Goal: Task Accomplishment & Management: Complete application form

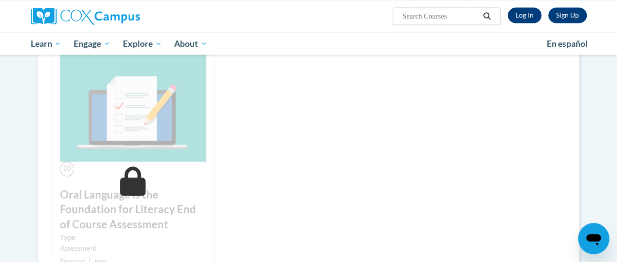
scroll to position [646, 0]
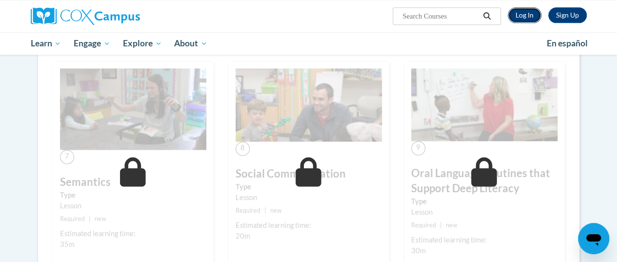
click at [520, 16] on link "Log In" at bounding box center [525, 15] width 34 height 16
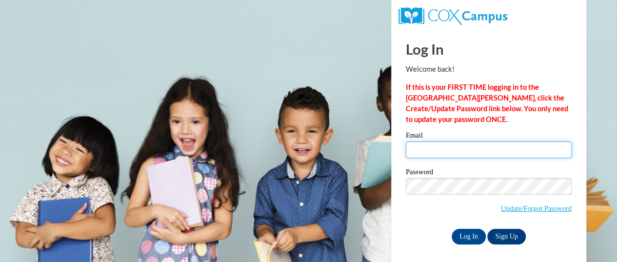
click at [445, 150] on input "Email" at bounding box center [489, 150] width 166 height 17
type input "mlmatz@butler.edu"
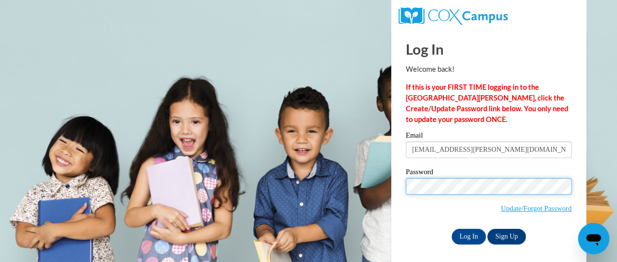
click at [452, 229] on input "Log In" at bounding box center [469, 237] width 34 height 16
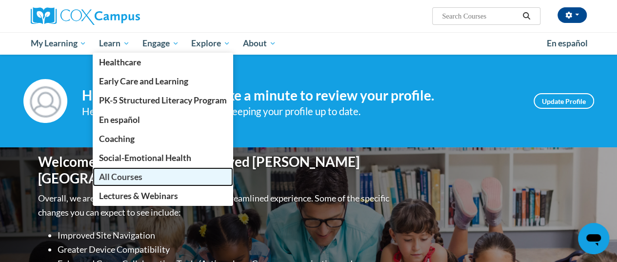
click at [121, 173] on span "All Courses" at bounding box center [120, 177] width 43 height 10
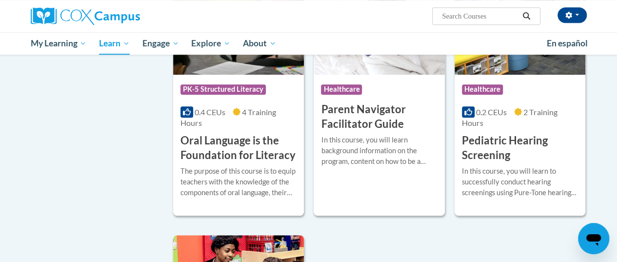
scroll to position [2178, 0]
click at [213, 139] on h3 "Oral Language is the Foundation for Literacy" at bounding box center [239, 148] width 116 height 30
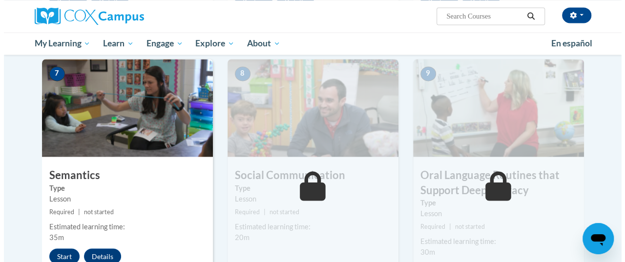
scroll to position [829, 0]
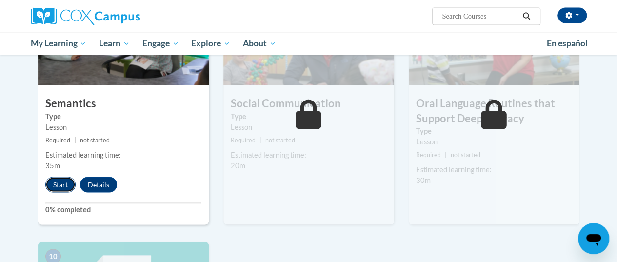
click at [65, 183] on button "Start" at bounding box center [60, 185] width 30 height 16
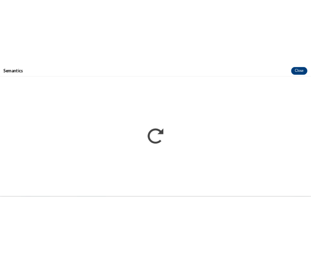
scroll to position [0, 0]
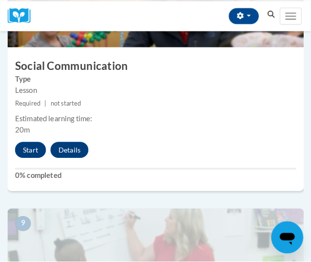
scroll to position [2165, 0]
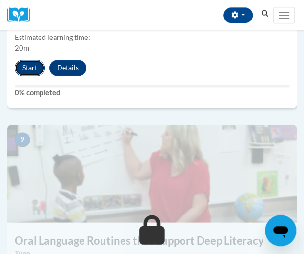
click at [29, 70] on button "Start" at bounding box center [30, 68] width 30 height 16
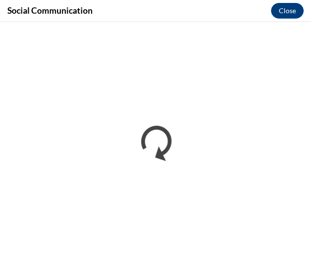
scroll to position [0, 0]
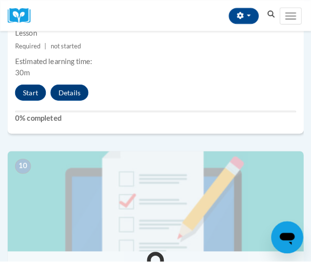
scroll to position [2398, 0]
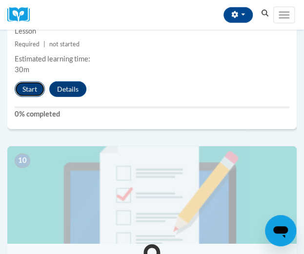
click at [31, 82] on button "Start" at bounding box center [30, 90] width 30 height 16
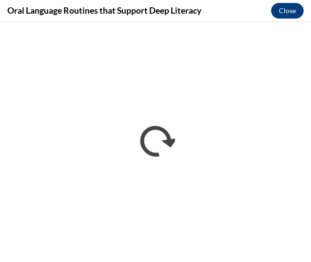
scroll to position [0, 0]
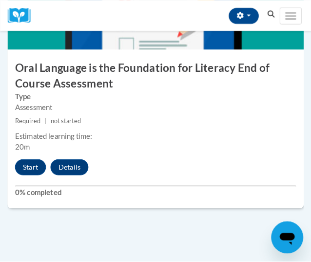
scroll to position [2593, 0]
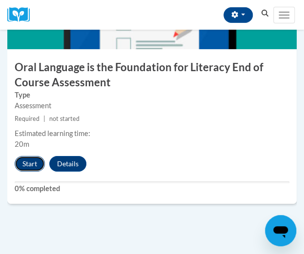
click at [29, 159] on button "Start" at bounding box center [30, 164] width 30 height 16
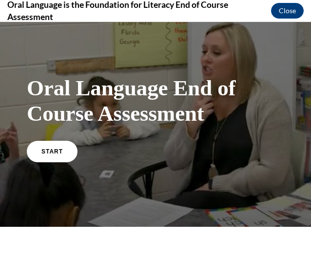
scroll to position [4, 0]
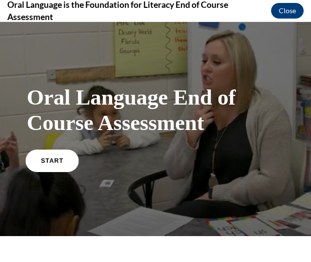
click at [42, 156] on link "START" at bounding box center [51, 160] width 53 height 22
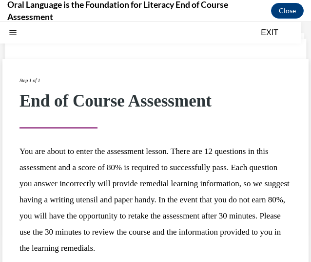
scroll to position [101, 0]
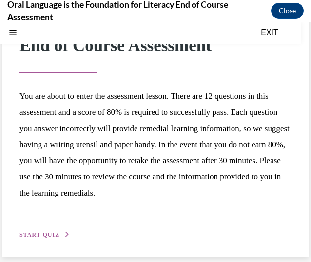
click at [59, 234] on button "START QUIZ" at bounding box center [45, 234] width 51 height 9
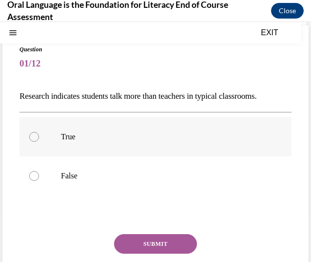
scroll to position [50, 0]
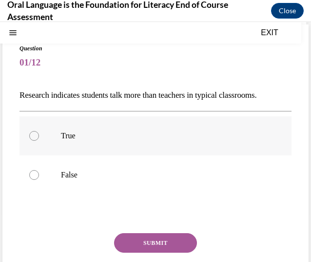
click at [120, 145] on label "True" at bounding box center [156, 135] width 272 height 39
click at [39, 141] on input "True" at bounding box center [34, 136] width 10 height 10
radio input "true"
click at [141, 240] on button "SUBMIT" at bounding box center [155, 243] width 83 height 20
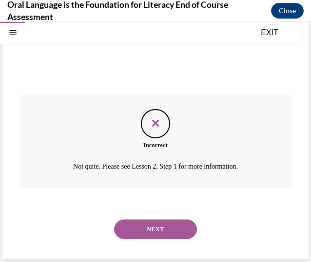
scroll to position [190, 0]
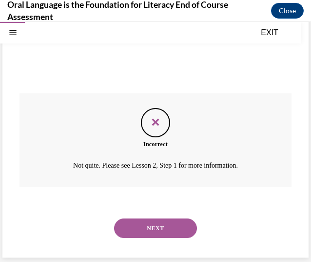
click at [134, 225] on button "NEXT" at bounding box center [155, 228] width 83 height 20
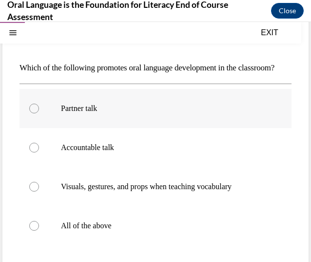
scroll to position [105, 0]
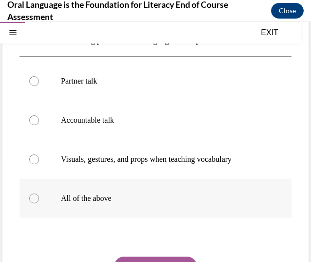
click at [102, 203] on p "All of the above" at bounding box center [164, 198] width 206 height 10
click at [39, 203] on input "All of the above" at bounding box center [34, 198] width 10 height 10
radio input "true"
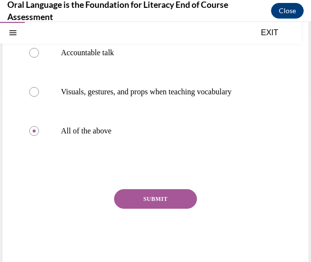
click at [140, 208] on button "SUBMIT" at bounding box center [155, 199] width 83 height 20
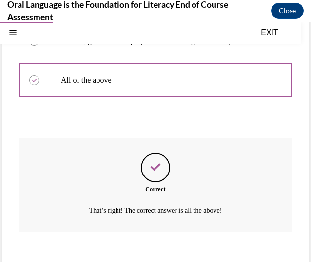
scroll to position [285, 0]
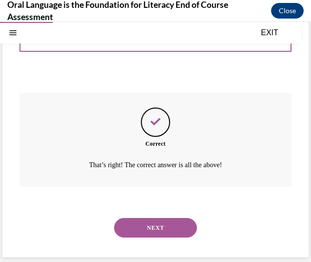
click at [134, 227] on button "NEXT" at bounding box center [155, 228] width 83 height 20
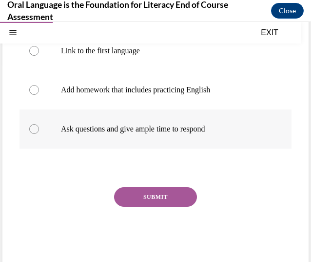
scroll to position [201, 0]
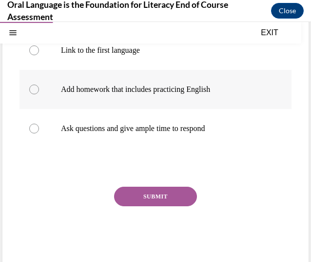
click at [116, 92] on p "Add homework that includes practicing English" at bounding box center [164, 89] width 206 height 10
click at [39, 92] on input "Add homework that includes practicing English" at bounding box center [34, 89] width 10 height 10
radio input "true"
click at [150, 199] on button "SUBMIT" at bounding box center [155, 196] width 83 height 20
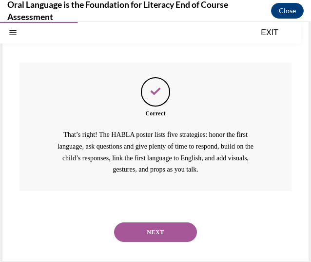
scroll to position [329, 0]
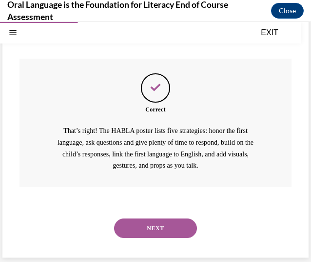
click at [138, 227] on button "NEXT" at bounding box center [155, 228] width 83 height 20
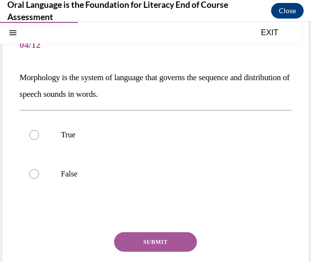
scroll to position [68, 0]
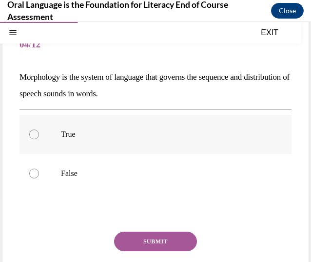
click at [87, 145] on label "True" at bounding box center [156, 134] width 272 height 39
click at [39, 139] on input "True" at bounding box center [34, 134] width 10 height 10
radio input "true"
click at [155, 245] on button "SUBMIT" at bounding box center [155, 241] width 83 height 20
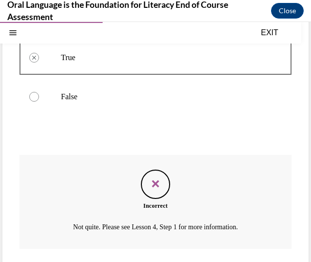
scroll to position [206, 0]
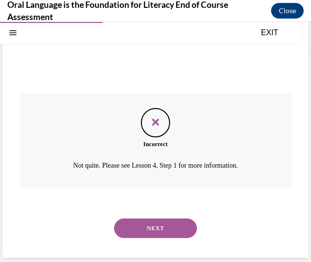
click at [141, 232] on button "NEXT" at bounding box center [155, 228] width 83 height 20
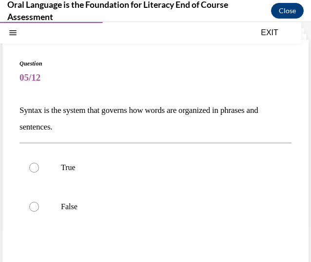
scroll to position [36, 0]
click at [98, 165] on p "True" at bounding box center [164, 167] width 206 height 10
click at [39, 165] on input "True" at bounding box center [34, 167] width 10 height 10
radio input "true"
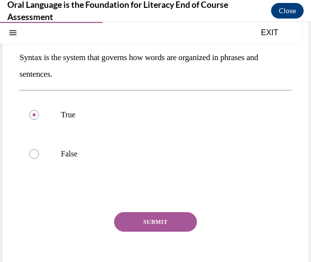
click at [168, 217] on button "SUBMIT" at bounding box center [155, 222] width 83 height 20
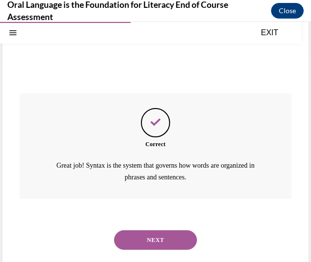
scroll to position [218, 0]
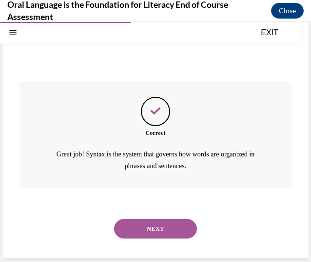
click at [144, 224] on button "NEXT" at bounding box center [155, 229] width 83 height 20
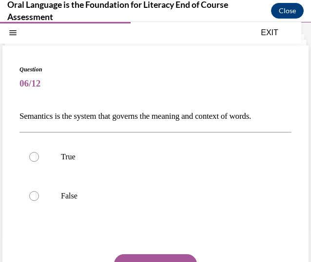
scroll to position [30, 0]
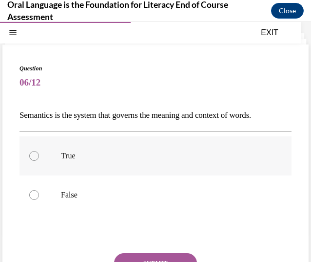
click at [109, 153] on p "True" at bounding box center [164, 156] width 206 height 10
click at [39, 153] on input "True" at bounding box center [34, 156] width 10 height 10
radio input "true"
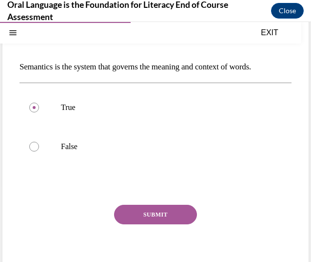
click at [137, 214] on button "SUBMIT" at bounding box center [155, 215] width 83 height 20
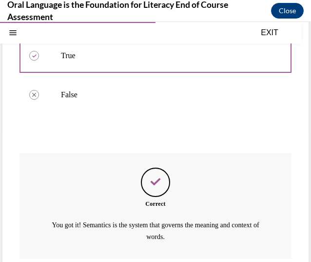
scroll to position [201, 0]
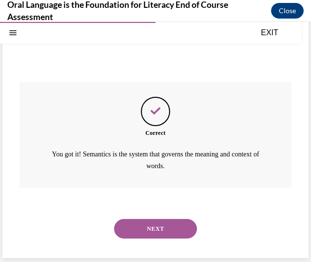
click at [122, 225] on button "NEXT" at bounding box center [155, 229] width 83 height 20
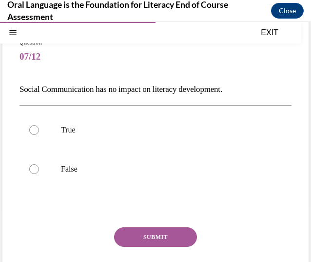
scroll to position [57, 0]
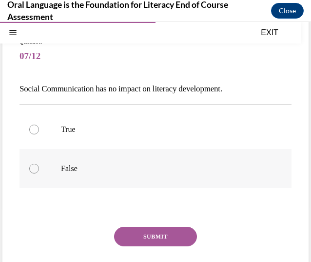
click at [92, 156] on label "False" at bounding box center [156, 168] width 272 height 39
click at [39, 164] on input "False" at bounding box center [34, 169] width 10 height 10
radio input "true"
click at [139, 233] on button "SUBMIT" at bounding box center [155, 236] width 83 height 20
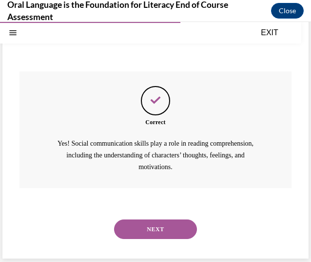
scroll to position [213, 0]
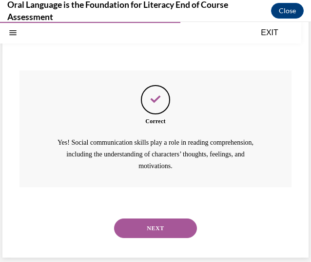
click at [144, 229] on button "NEXT" at bounding box center [155, 228] width 83 height 20
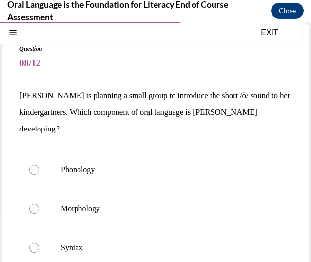
scroll to position [49, 0]
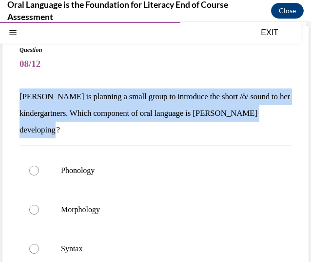
drag, startPoint x: 67, startPoint y: 129, endPoint x: 19, endPoint y: 97, distance: 58.1
click at [19, 97] on div "Question 08/12 Mrs. Coleman is planning a small group to introduce the short /ŏ…" at bounding box center [155, 228] width 307 height 405
copy p "Mrs. Coleman is planning a small group to introduce the short /ŏ/ sound to her …"
click at [82, 119] on p "Mrs. Coleman is planning a small group to introduce the short /ŏ/ sound to her …" at bounding box center [156, 113] width 272 height 50
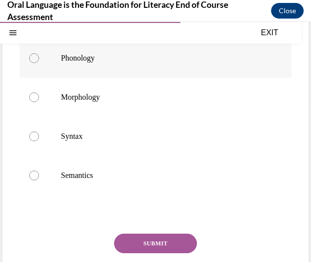
scroll to position [162, 0]
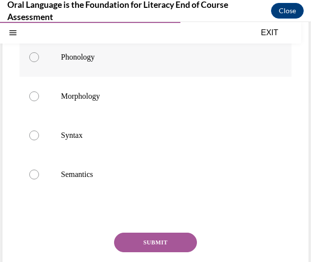
click at [93, 64] on label "Phonology" at bounding box center [156, 57] width 272 height 39
click at [39, 62] on input "Phonology" at bounding box center [34, 57] width 10 height 10
radio input "true"
click at [143, 242] on button "SUBMIT" at bounding box center [155, 242] width 83 height 20
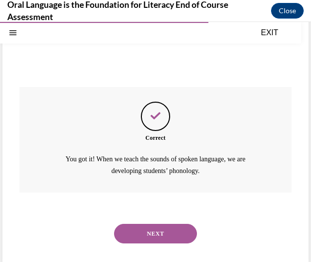
scroll to position [312, 0]
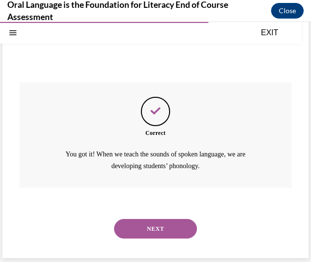
click at [151, 228] on button "NEXT" at bounding box center [155, 229] width 83 height 20
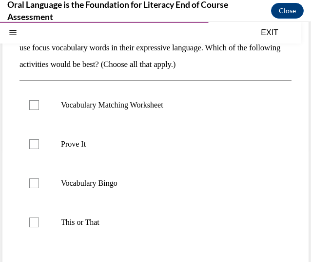
scroll to position [115, 0]
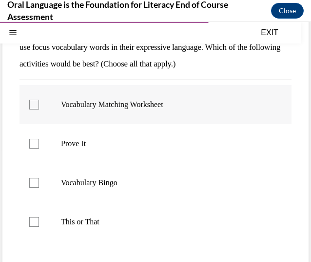
click at [148, 114] on label "Vocabulary Matching Worksheet" at bounding box center [156, 104] width 272 height 39
click at [39, 109] on input "Vocabulary Matching Worksheet" at bounding box center [34, 105] width 10 height 10
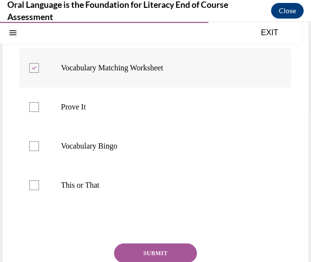
scroll to position [152, 0]
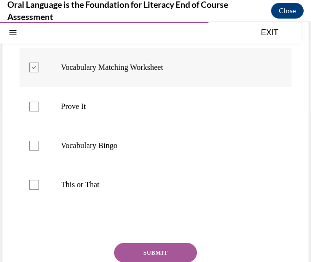
click at [135, 63] on p "Vocabulary Matching Worksheet" at bounding box center [164, 67] width 206 height 10
click at [39, 63] on input "Vocabulary Matching Worksheet" at bounding box center [34, 67] width 10 height 10
checkbox input "false"
click at [104, 107] on p "Prove It" at bounding box center [164, 107] width 206 height 10
click at [39, 107] on input "Prove It" at bounding box center [34, 107] width 10 height 10
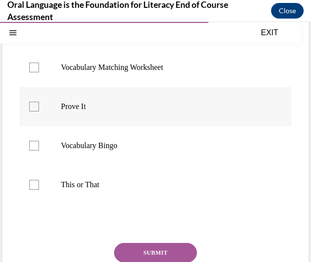
checkbox input "true"
click at [92, 188] on p "This or That" at bounding box center [164, 185] width 206 height 10
click at [39, 188] on input "This or That" at bounding box center [34, 185] width 10 height 10
checkbox input "true"
click at [146, 250] on button "SUBMIT" at bounding box center [155, 253] width 83 height 20
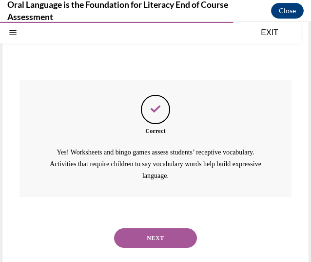
scroll to position [324, 0]
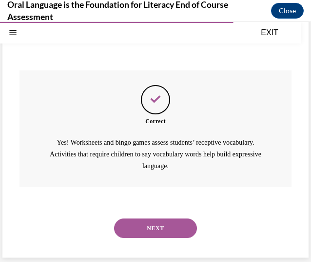
click at [142, 228] on button "NEXT" at bounding box center [155, 228] width 83 height 20
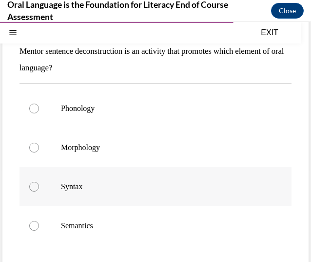
scroll to position [95, 0]
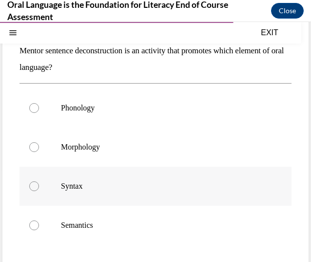
click at [83, 191] on label "Syntax" at bounding box center [156, 185] width 272 height 39
click at [39, 191] on input "Syntax" at bounding box center [34, 186] width 10 height 10
radio input "true"
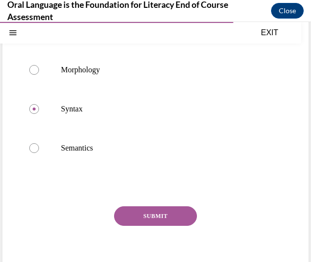
click at [141, 219] on button "SUBMIT" at bounding box center [155, 216] width 83 height 20
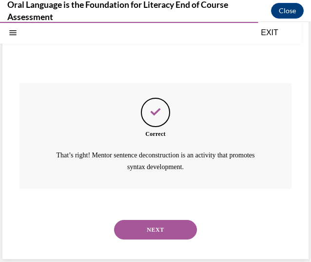
scroll to position [296, 0]
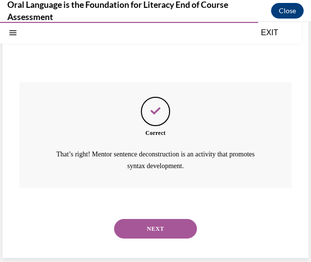
click at [133, 223] on button "NEXT" at bounding box center [155, 229] width 83 height 20
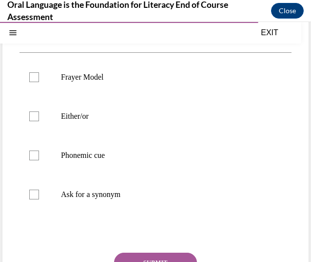
scroll to position [81, 0]
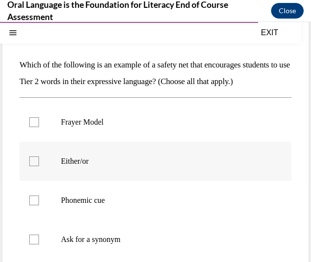
click at [51, 181] on label "Either/or" at bounding box center [156, 161] width 272 height 39
click at [39, 166] on input "Either/or" at bounding box center [34, 161] width 10 height 10
checkbox input "true"
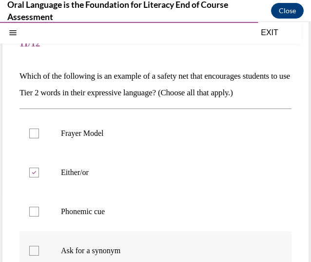
scroll to position [36, 0]
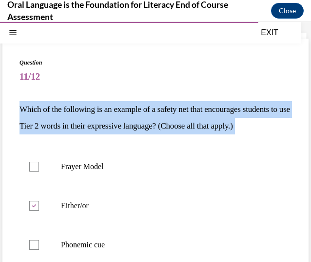
drag, startPoint x: 52, startPoint y: 155, endPoint x: 14, endPoint y: 100, distance: 67.3
click at [14, 100] on div "Question 11/12 Which of the following is an example of a safety net that encour…" at bounding box center [155, 233] width 307 height 388
copy div "Which of the following is an example of a safety net that encourages students t…"
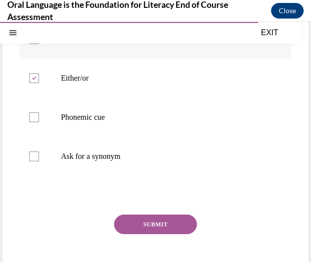
scroll to position [164, 0]
click at [174, 58] on label "Frayer Model" at bounding box center [156, 38] width 272 height 39
click at [39, 43] on input "Frayer Model" at bounding box center [34, 39] width 10 height 10
checkbox input "true"
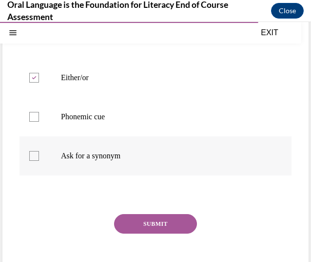
click at [196, 166] on label "Ask for a synonym" at bounding box center [156, 155] width 272 height 39
click at [39, 161] on input "Ask for a synonym" at bounding box center [34, 156] width 10 height 10
checkbox input "true"
click at [165, 233] on button "SUBMIT" at bounding box center [155, 224] width 83 height 20
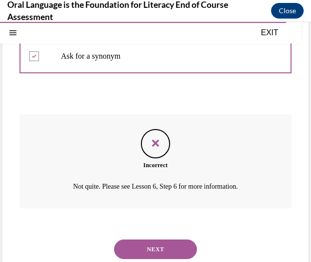
scroll to position [301, 0]
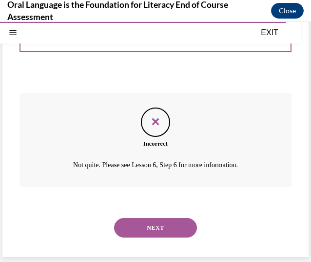
click at [131, 238] on div "NEXT" at bounding box center [156, 227] width 272 height 39
click at [128, 227] on button "NEXT" at bounding box center [155, 228] width 83 height 20
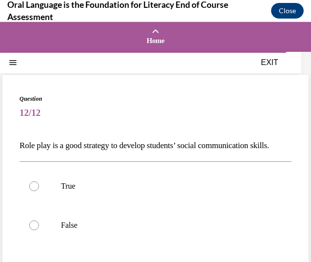
scroll to position [44, 0]
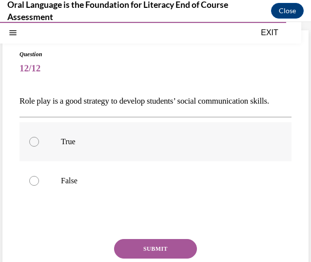
click at [68, 161] on label "True" at bounding box center [156, 141] width 272 height 39
click at [39, 146] on input "True" at bounding box center [34, 142] width 10 height 10
radio input "true"
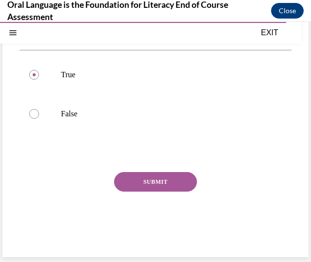
click at [131, 184] on button "SUBMIT" at bounding box center [155, 182] width 83 height 20
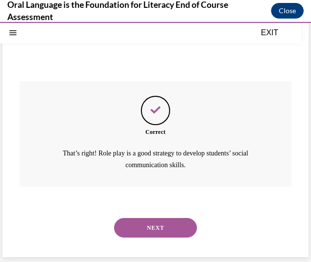
scroll to position [218, 0]
click at [147, 220] on button "NEXT" at bounding box center [155, 228] width 83 height 20
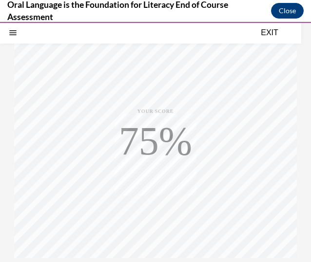
scroll to position [222, 0]
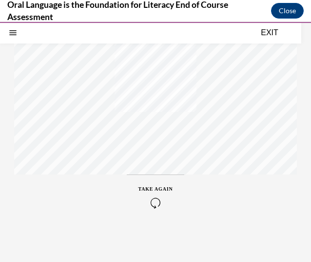
click at [150, 203] on icon "button" at bounding box center [156, 202] width 35 height 11
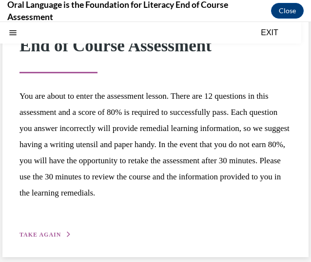
scroll to position [101, 0]
click at [36, 232] on span "TAKE AGAIN" at bounding box center [40, 234] width 41 height 7
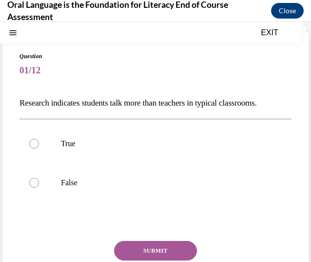
scroll to position [43, 0]
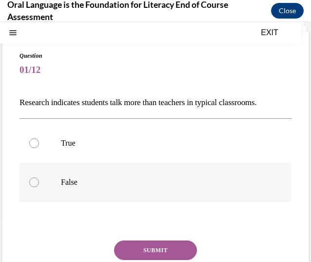
click at [82, 176] on label "False" at bounding box center [156, 182] width 272 height 39
click at [39, 177] on input "False" at bounding box center [34, 182] width 10 height 10
radio input "true"
click at [135, 250] on button "SUBMIT" at bounding box center [155, 250] width 83 height 20
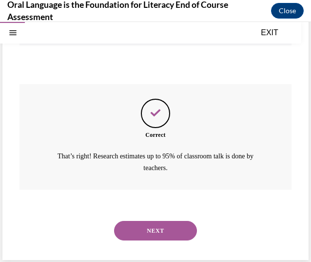
scroll to position [201, 0]
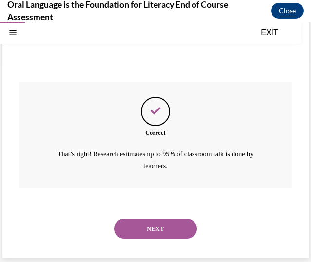
click at [128, 223] on button "NEXT" at bounding box center [155, 229] width 83 height 20
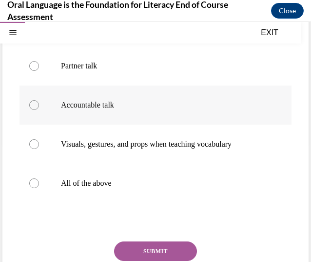
scroll to position [121, 0]
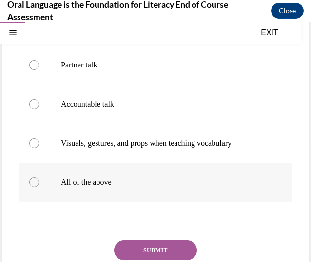
click at [119, 187] on p "All of the above" at bounding box center [164, 182] width 206 height 10
click at [39, 187] on input "All of the above" at bounding box center [34, 182] width 10 height 10
radio input "true"
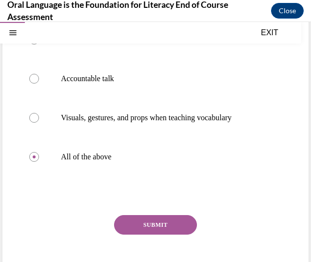
click at [125, 234] on button "SUBMIT" at bounding box center [155, 225] width 83 height 20
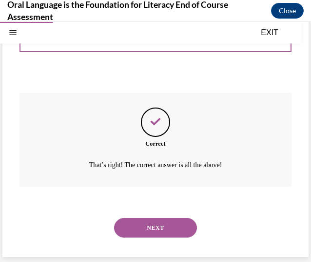
scroll to position [285, 0]
click at [125, 224] on button "NEXT" at bounding box center [155, 228] width 83 height 20
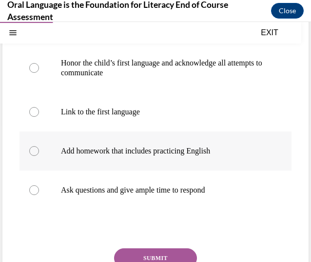
click at [124, 163] on label "Add homework that includes practicing English" at bounding box center [156, 150] width 272 height 39
click at [39, 156] on input "Add homework that includes practicing English" at bounding box center [34, 151] width 10 height 10
radio input "true"
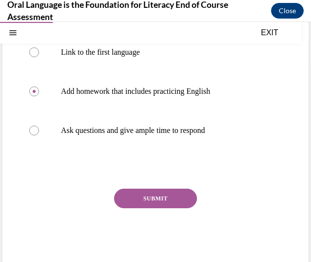
click at [132, 190] on button "SUBMIT" at bounding box center [155, 198] width 83 height 20
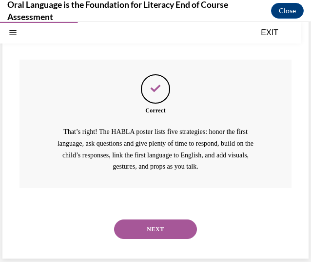
scroll to position [329, 0]
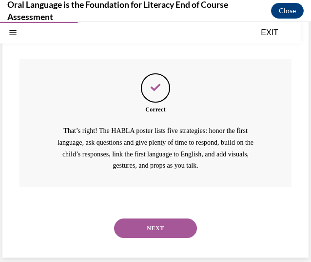
click at [131, 219] on button "NEXT" at bounding box center [155, 228] width 83 height 20
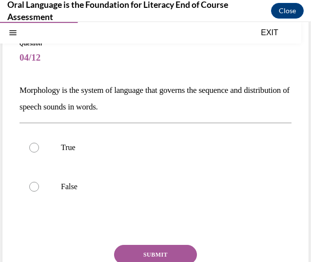
scroll to position [56, 0]
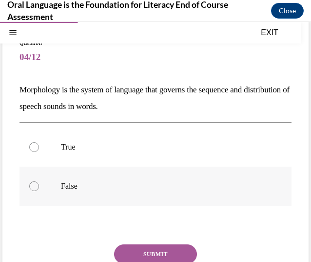
click at [72, 185] on p "False" at bounding box center [164, 186] width 206 height 10
click at [39, 185] on input "False" at bounding box center [34, 186] width 10 height 10
radio input "true"
click at [127, 249] on button "SUBMIT" at bounding box center [155, 254] width 83 height 20
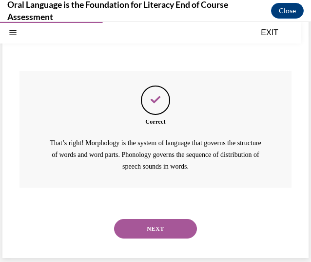
scroll to position [229, 0]
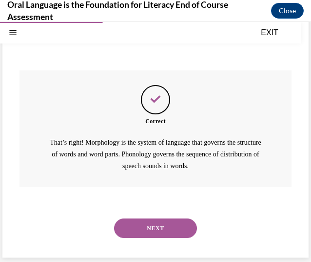
click at [133, 238] on div "NEXT" at bounding box center [156, 227] width 272 height 39
click at [122, 225] on button "NEXT" at bounding box center [155, 228] width 83 height 20
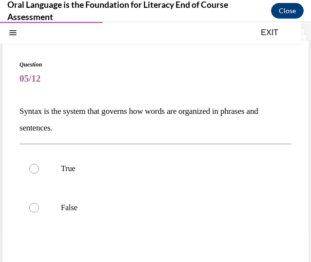
scroll to position [35, 0]
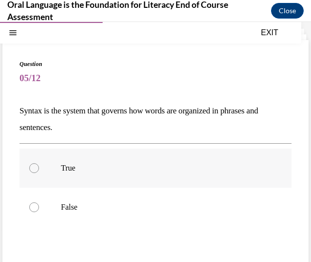
click at [117, 179] on label "True" at bounding box center [156, 167] width 272 height 39
click at [39, 173] on input "True" at bounding box center [34, 168] width 10 height 10
radio input "true"
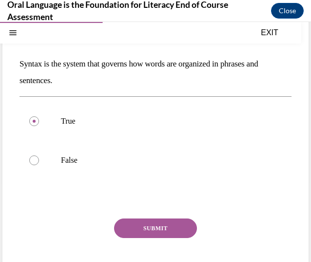
click at [152, 227] on button "SUBMIT" at bounding box center [155, 228] width 83 height 20
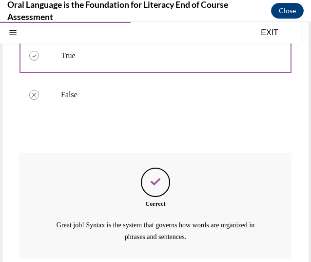
scroll to position [218, 0]
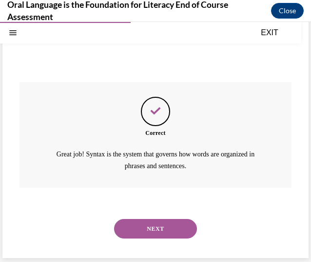
click at [140, 219] on button "NEXT" at bounding box center [155, 229] width 83 height 20
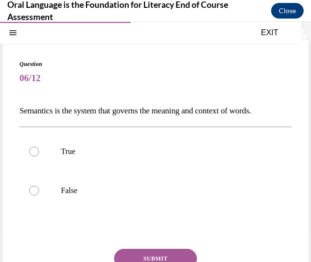
scroll to position [41, 0]
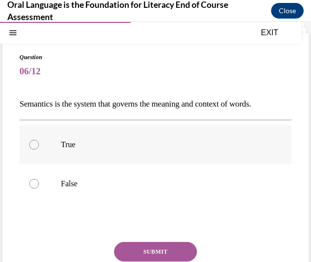
click at [102, 139] on label "True" at bounding box center [156, 144] width 272 height 39
click at [39, 140] on input "True" at bounding box center [34, 145] width 10 height 10
radio input "true"
click at [124, 247] on button "SUBMIT" at bounding box center [155, 252] width 83 height 20
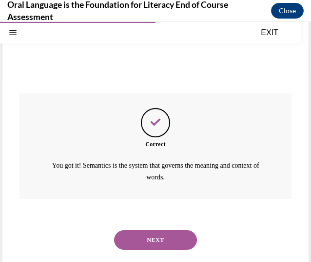
scroll to position [201, 0]
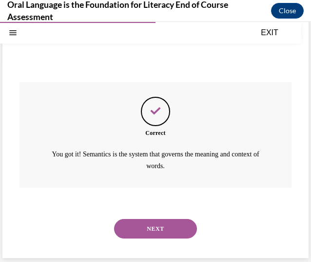
click at [130, 228] on button "NEXT" at bounding box center [155, 229] width 83 height 20
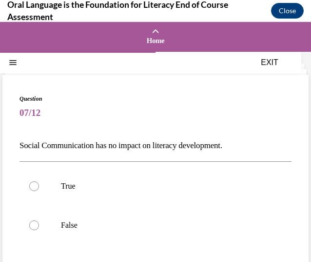
scroll to position [49, 0]
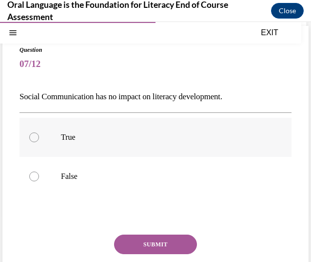
click at [109, 143] on label "True" at bounding box center [156, 137] width 272 height 39
click at [39, 142] on input "True" at bounding box center [34, 137] width 10 height 10
radio input "true"
click at [104, 182] on label "False" at bounding box center [156, 176] width 272 height 39
click at [39, 181] on input "False" at bounding box center [34, 176] width 10 height 10
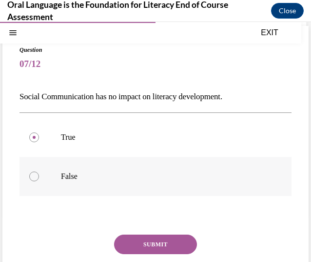
radio input "true"
click at [130, 237] on button "SUBMIT" at bounding box center [155, 244] width 83 height 20
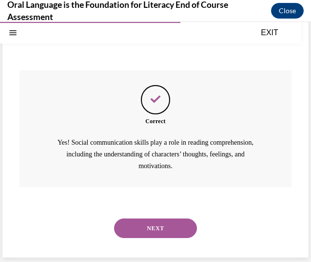
scroll to position [213, 0]
click at [123, 224] on button "NEXT" at bounding box center [155, 228] width 83 height 20
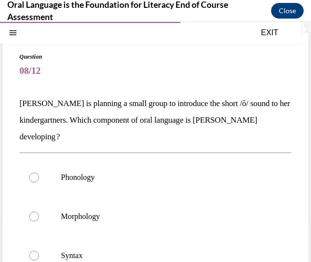
scroll to position [55, 0]
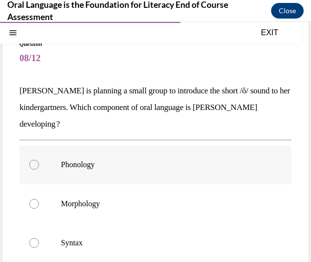
click at [102, 178] on label "Phonology" at bounding box center [156, 164] width 272 height 39
click at [39, 169] on input "Phonology" at bounding box center [34, 165] width 10 height 10
radio input "true"
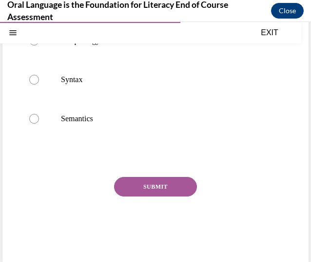
click at [134, 184] on button "SUBMIT" at bounding box center [155, 187] width 83 height 20
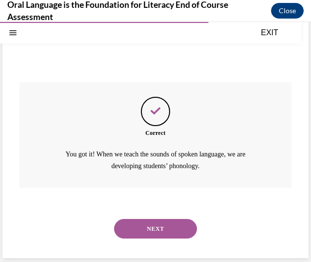
scroll to position [312, 0]
click at [145, 228] on button "NEXT" at bounding box center [155, 229] width 83 height 20
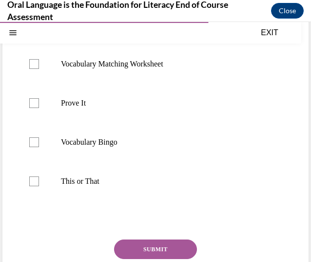
scroll to position [156, 0]
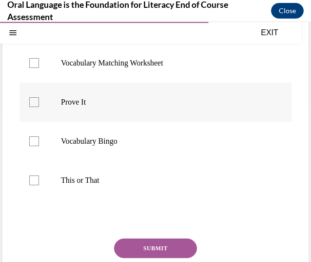
click at [100, 101] on p "Prove It" at bounding box center [164, 102] width 206 height 10
click at [39, 101] on input "Prove It" at bounding box center [34, 102] width 10 height 10
checkbox input "true"
click at [95, 175] on p "This or That" at bounding box center [164, 180] width 206 height 10
click at [39, 175] on input "This or That" at bounding box center [34, 180] width 10 height 10
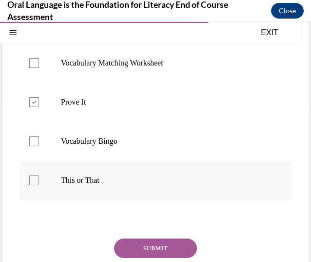
checkbox input "true"
click at [138, 243] on button "SUBMIT" at bounding box center [155, 248] width 83 height 20
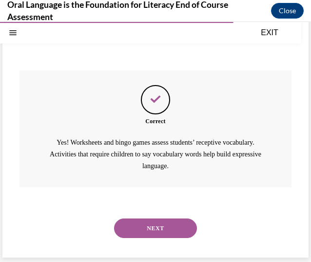
scroll to position [324, 0]
click at [138, 225] on button "NEXT" at bounding box center [155, 228] width 83 height 20
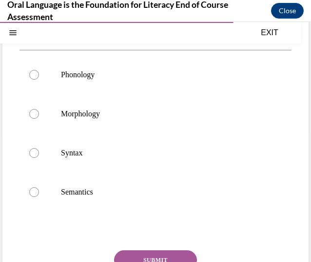
scroll to position [128, 0]
click at [119, 171] on label "Syntax" at bounding box center [156, 152] width 272 height 39
click at [39, 157] on input "Syntax" at bounding box center [34, 152] width 10 height 10
radio input "true"
click at [142, 254] on button "SUBMIT" at bounding box center [155, 259] width 83 height 20
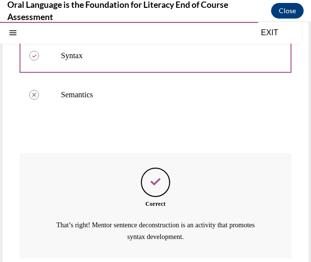
scroll to position [296, 0]
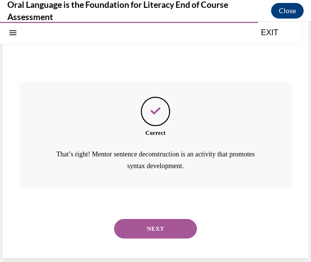
click at [144, 228] on button "NEXT" at bounding box center [155, 229] width 83 height 20
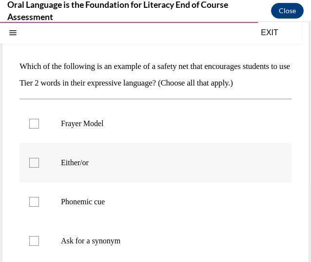
click at [95, 182] on label "Either/or" at bounding box center [156, 162] width 272 height 39
click at [39, 167] on input "Either/or" at bounding box center [34, 163] width 10 height 10
checkbox input "true"
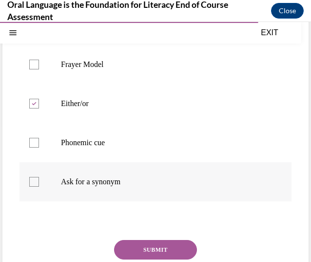
click at [92, 186] on p "Ask for a synonym" at bounding box center [164, 182] width 206 height 10
click at [39, 186] on input "Ask for a synonym" at bounding box center [34, 182] width 10 height 10
checkbox input "true"
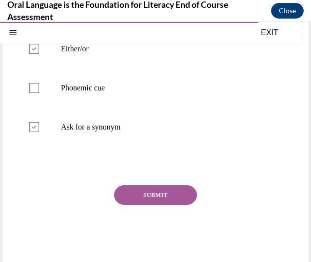
click at [138, 205] on button "SUBMIT" at bounding box center [155, 195] width 83 height 20
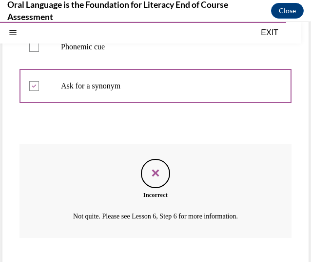
scroll to position [301, 0]
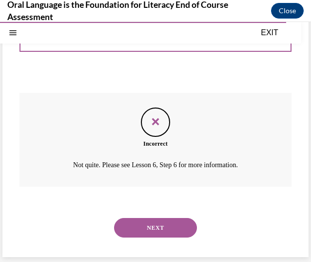
click at [131, 226] on button "NEXT" at bounding box center [155, 228] width 83 height 20
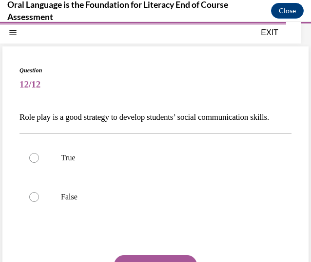
scroll to position [36, 0]
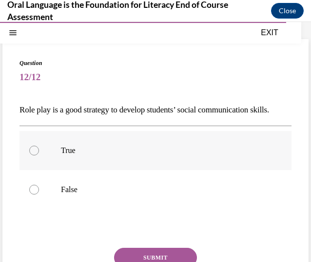
click at [102, 155] on p "True" at bounding box center [164, 150] width 206 height 10
click at [39, 155] on input "True" at bounding box center [34, 150] width 10 height 10
radio input "true"
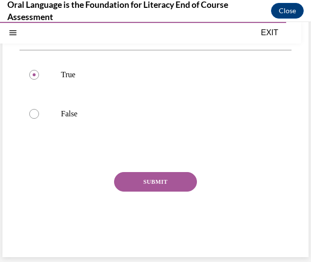
click at [127, 186] on button "SUBMIT" at bounding box center [155, 182] width 83 height 20
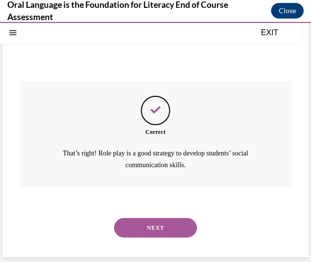
scroll to position [218, 0]
click at [143, 225] on button "NEXT" at bounding box center [155, 228] width 83 height 20
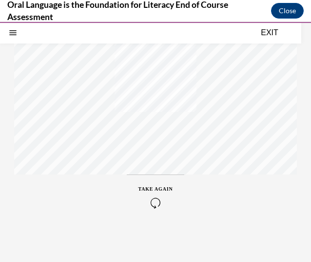
scroll to position [0, 0]
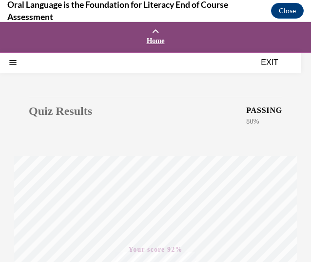
click at [174, 34] on link "Home" at bounding box center [155, 37] width 311 height 30
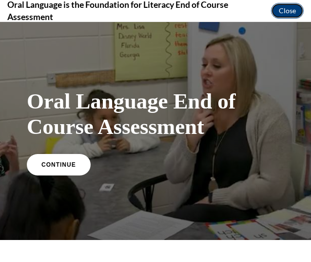
click at [286, 7] on button "Close" at bounding box center [287, 11] width 33 height 16
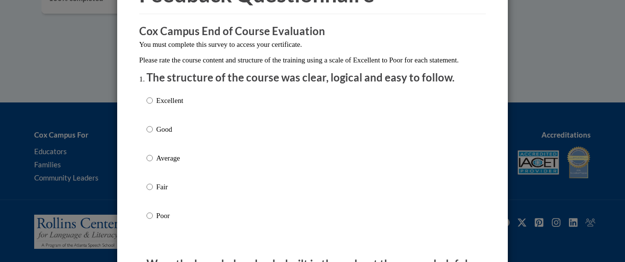
scroll to position [66, 0]
click at [194, 108] on div "Excellent Good Average Fair Poor" at bounding box center [312, 169] width 332 height 159
click at [151, 143] on label "Good" at bounding box center [164, 136] width 37 height 26
click at [151, 134] on input "Good" at bounding box center [149, 128] width 6 height 11
radio input "true"
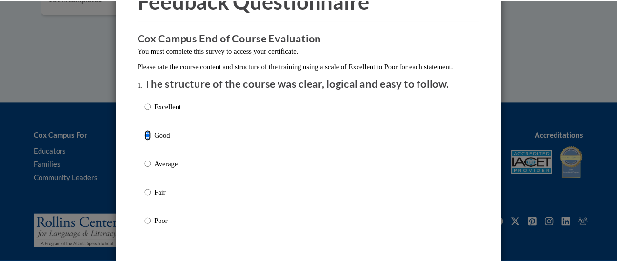
scroll to position [0, 0]
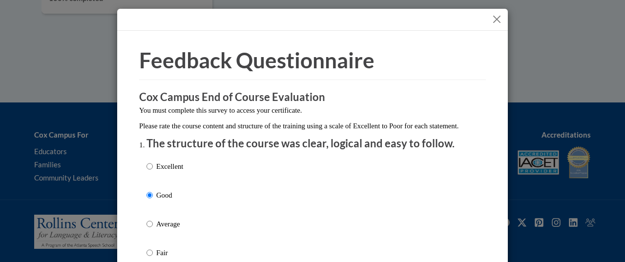
click at [304, 25] on button "Close" at bounding box center [497, 19] width 12 height 12
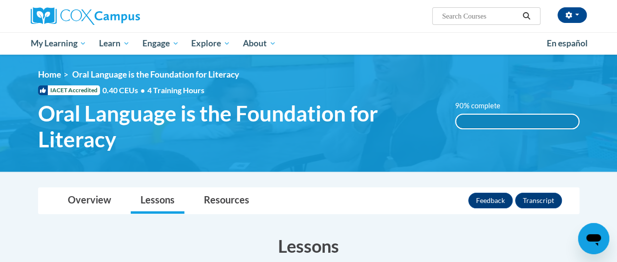
click at [304, 127] on div "90% complete" at bounding box center [517, 122] width 123 height 14
click at [304, 121] on div "90% complete" at bounding box center [517, 122] width 123 height 14
click at [304, 201] on button "Feedback" at bounding box center [491, 201] width 44 height 16
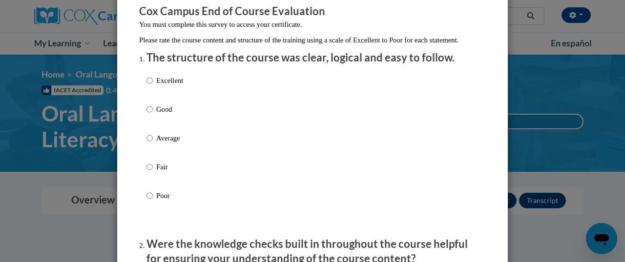
scroll to position [86, 0]
click at [166, 112] on div "Excellent Good Average Fair Poor" at bounding box center [164, 145] width 37 height 151
click at [165, 114] on p "Good" at bounding box center [169, 108] width 27 height 11
click at [153, 114] on input "Good" at bounding box center [149, 108] width 6 height 11
radio input "true"
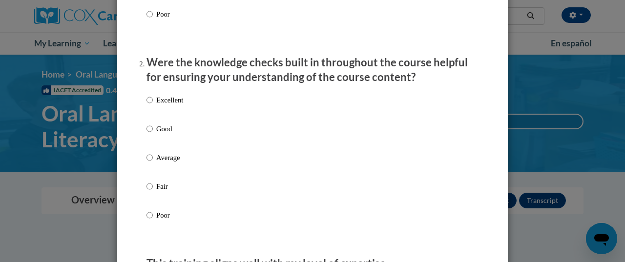
scroll to position [268, 0]
click at [167, 105] on p "Excellent" at bounding box center [169, 99] width 27 height 11
click at [153, 105] on input "Excellent" at bounding box center [149, 99] width 6 height 11
radio input "true"
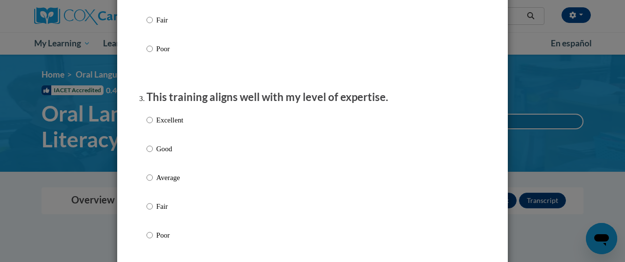
scroll to position [460, 0]
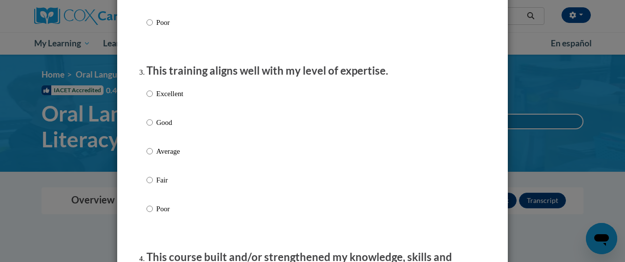
click at [156, 128] on p "Good" at bounding box center [169, 122] width 27 height 11
click at [153, 128] on input "Good" at bounding box center [149, 122] width 6 height 11
radio input "true"
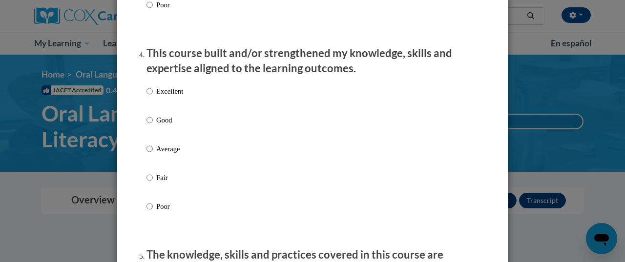
scroll to position [665, 0]
click at [160, 96] on p "Excellent" at bounding box center [169, 90] width 27 height 11
click at [153, 96] on input "Excellent" at bounding box center [149, 90] width 6 height 11
radio input "true"
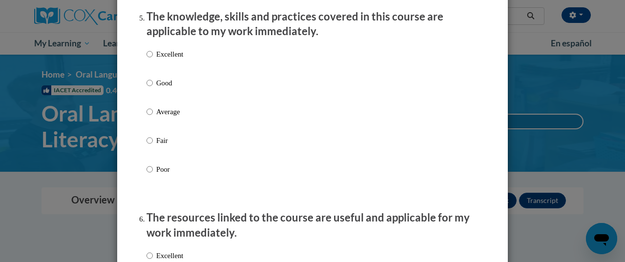
scroll to position [919, 0]
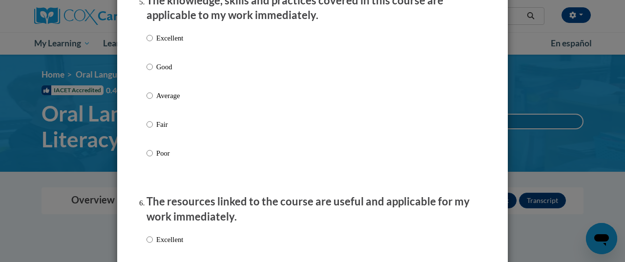
click at [167, 43] on p "Excellent" at bounding box center [169, 38] width 27 height 11
click at [153, 43] on input "Excellent" at bounding box center [149, 38] width 6 height 11
radio input "true"
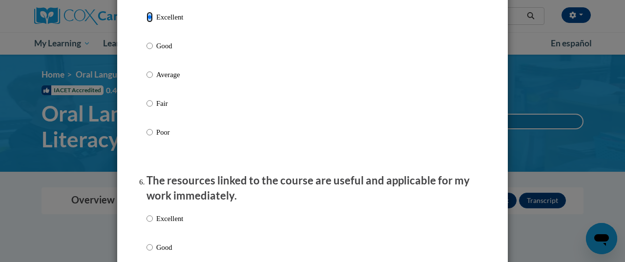
scroll to position [891, 0]
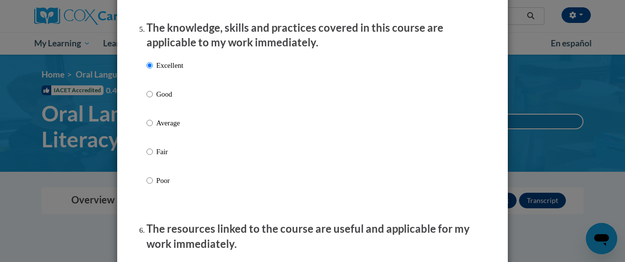
click at [157, 99] on p "Good" at bounding box center [169, 94] width 27 height 11
click at [153, 99] on input "Good" at bounding box center [149, 94] width 6 height 11
radio input "true"
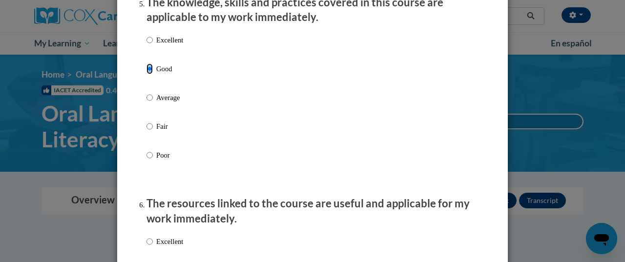
scroll to position [905, 0]
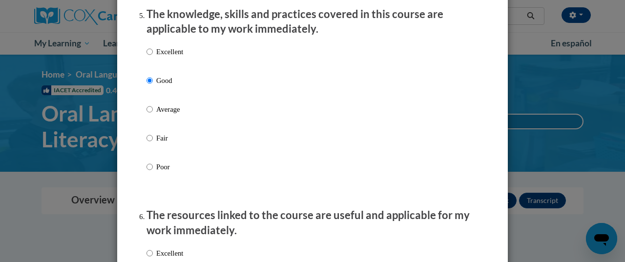
click at [166, 57] on p "Excellent" at bounding box center [169, 51] width 27 height 11
click at [153, 57] on input "Excellent" at bounding box center [149, 51] width 6 height 11
radio input "true"
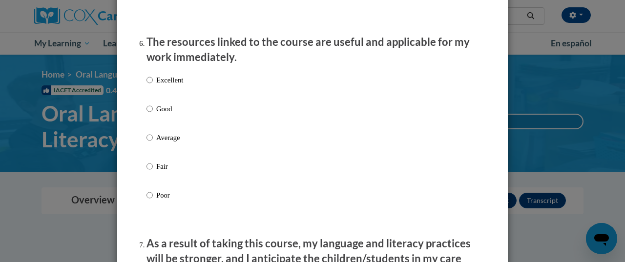
scroll to position [1079, 0]
click at [173, 85] on p "Excellent" at bounding box center [169, 79] width 27 height 11
click at [153, 85] on input "Excellent" at bounding box center [149, 79] width 6 height 11
radio input "true"
click at [156, 112] on p "Good" at bounding box center [169, 108] width 27 height 11
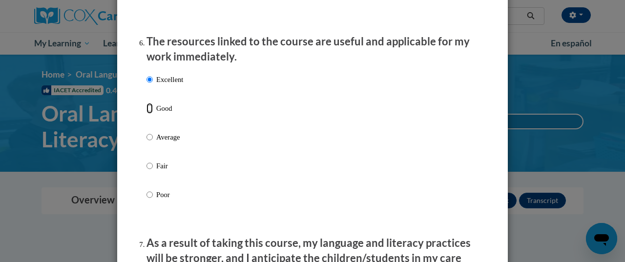
click at [153, 112] on input "Good" at bounding box center [149, 108] width 6 height 11
radio input "true"
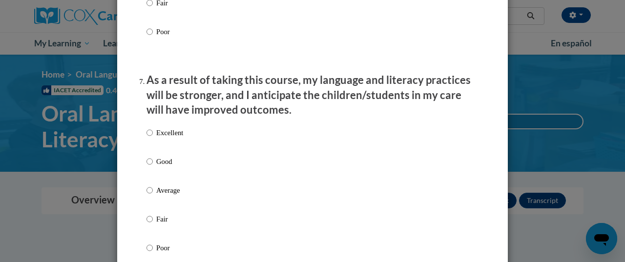
scroll to position [1273, 0]
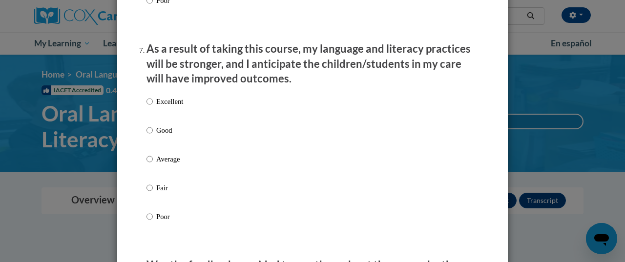
click at [163, 107] on p "Excellent" at bounding box center [169, 101] width 27 height 11
click at [153, 107] on input "Excellent" at bounding box center [149, 101] width 6 height 11
radio input "true"
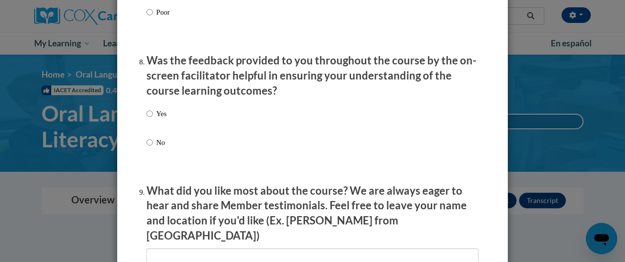
scroll to position [1478, 0]
click at [148, 119] on input "Yes" at bounding box center [149, 113] width 6 height 11
radio input "true"
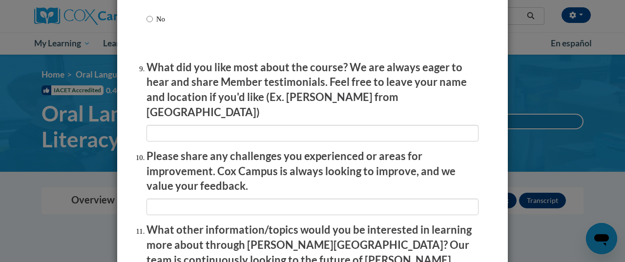
scroll to position [1602, 0]
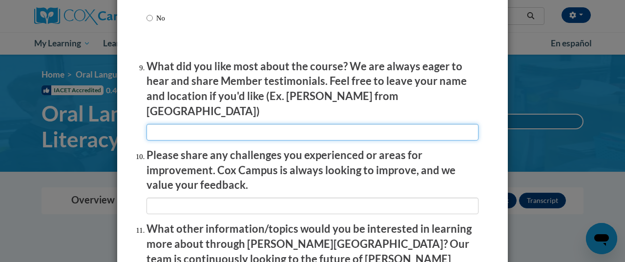
click at [157, 124] on input "textbox" at bounding box center [312, 132] width 332 height 17
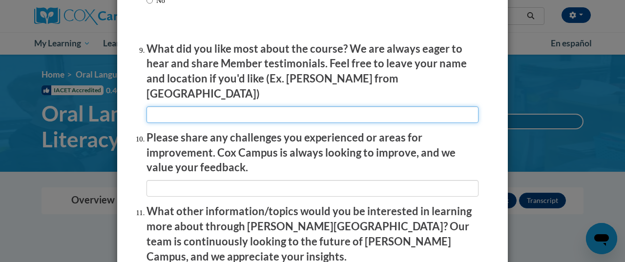
scroll to position [1767, 0]
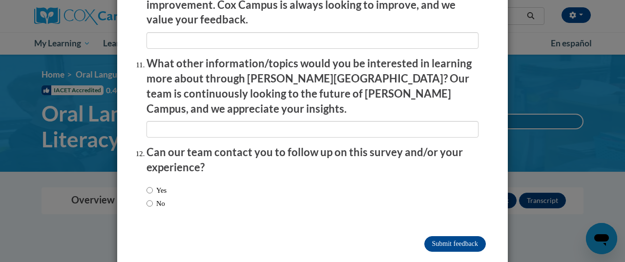
click at [156, 198] on label "No" at bounding box center [155, 203] width 19 height 11
click at [153, 198] on input "No" at bounding box center [149, 203] width 6 height 11
radio input "true"
click at [304, 236] on input "Submit feedback" at bounding box center [454, 244] width 61 height 16
